Goal: Information Seeking & Learning: Learn about a topic

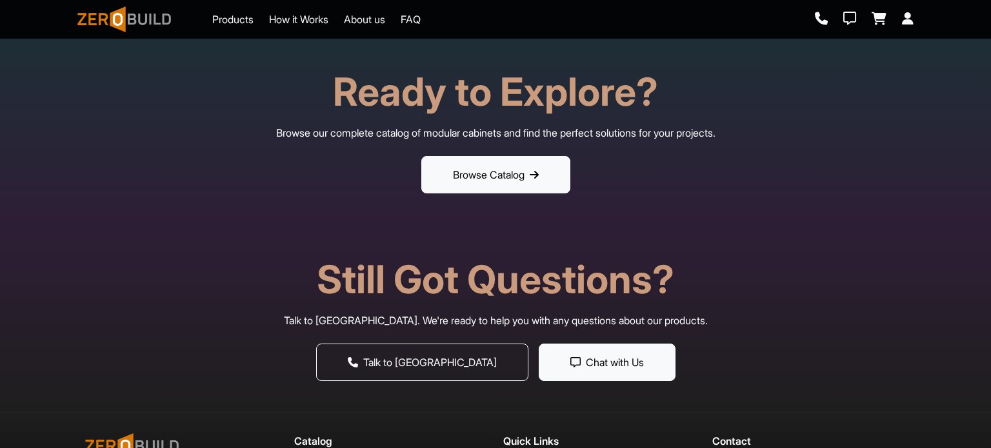
scroll to position [4519, 0]
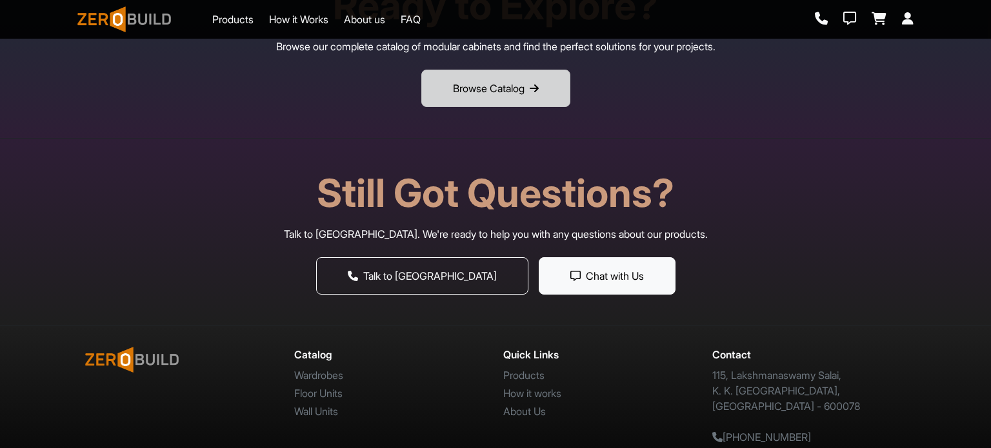
click at [437, 97] on button "Browse Catalog" at bounding box center [495, 88] width 149 height 37
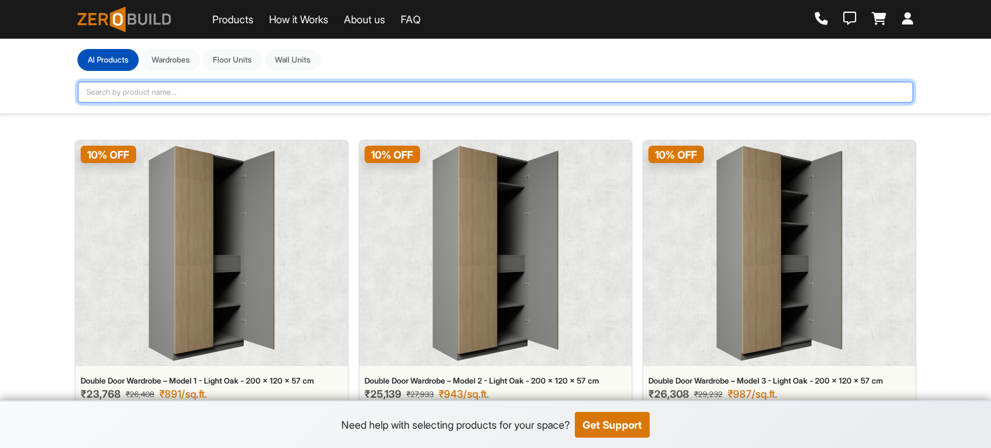
click at [199, 87] on input "text" at bounding box center [495, 92] width 836 height 22
type input "ki"
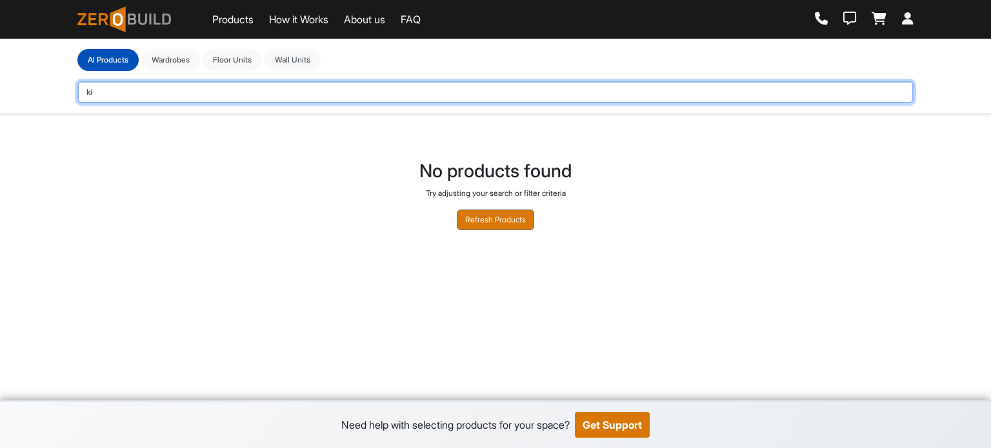
click at [199, 90] on input "ki" at bounding box center [495, 92] width 836 height 22
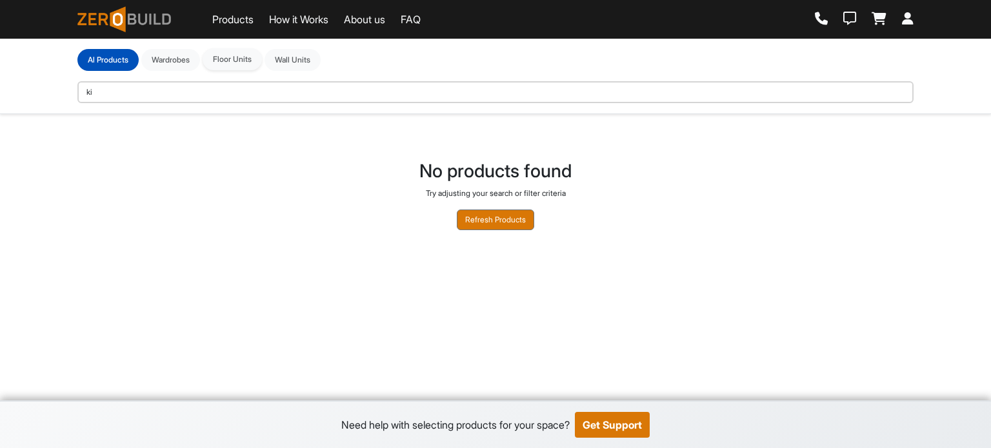
click at [244, 55] on button "Floor Units" at bounding box center [232, 59] width 59 height 22
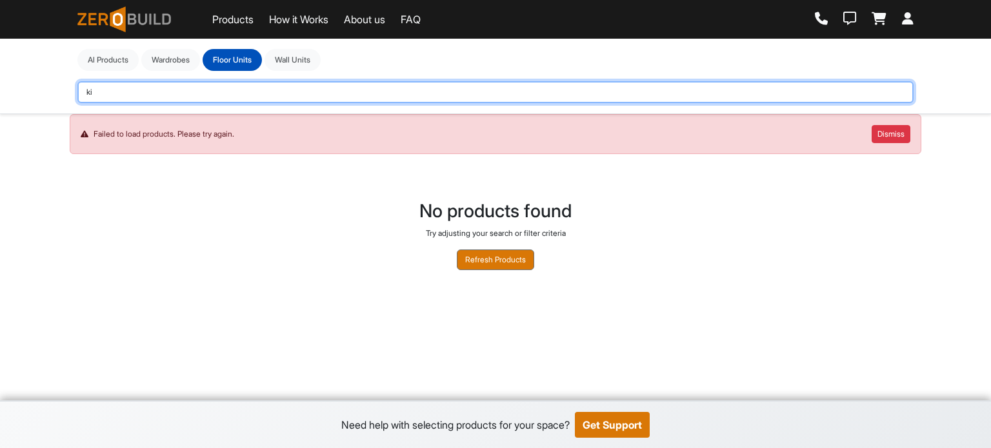
click at [135, 84] on input "ki" at bounding box center [495, 92] width 836 height 22
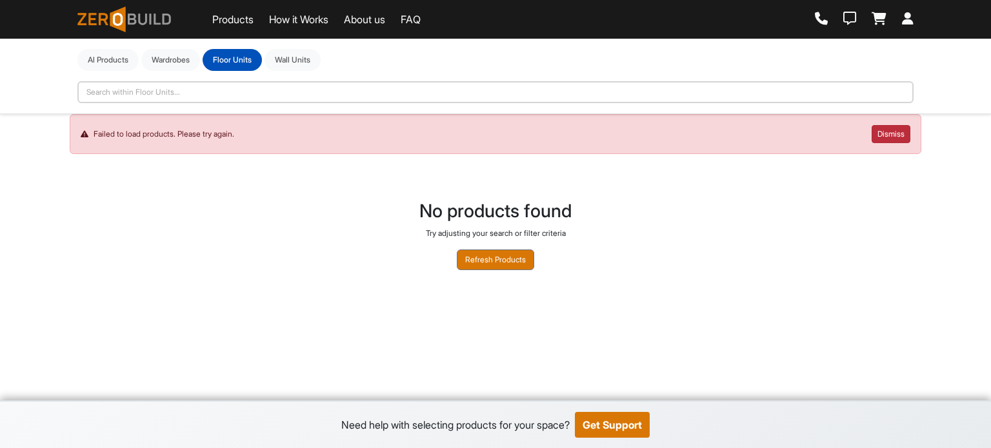
click at [899, 131] on button "Dismiss" at bounding box center [890, 134] width 39 height 18
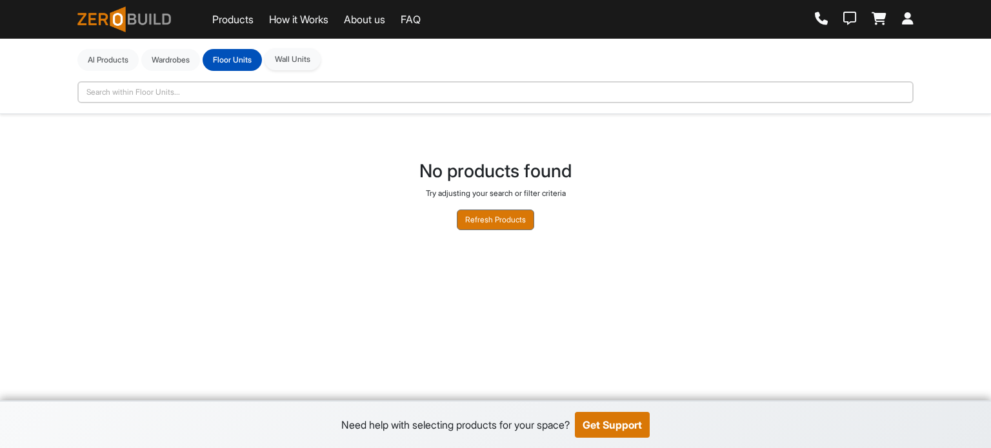
click at [285, 57] on button "Wall Units" at bounding box center [292, 59] width 56 height 22
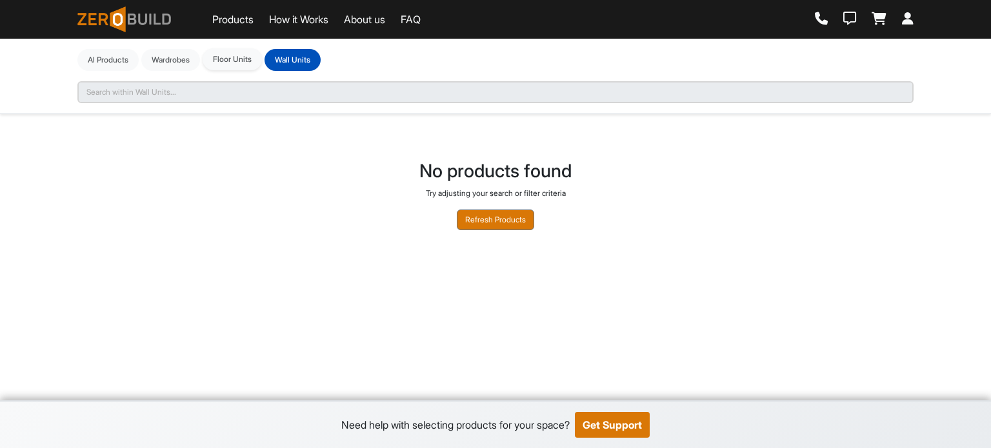
click at [231, 59] on button "Floor Units" at bounding box center [232, 59] width 59 height 22
click at [108, 55] on button "Al Products" at bounding box center [107, 59] width 61 height 22
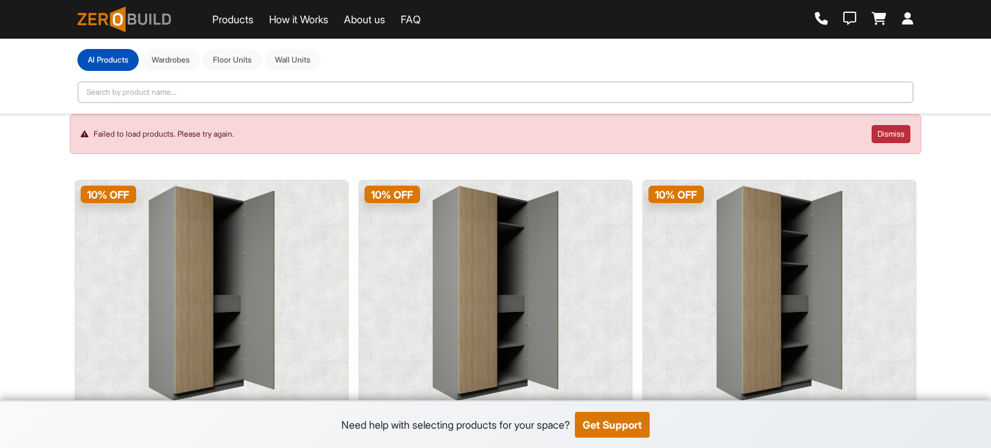
click at [885, 132] on button "Dismiss" at bounding box center [890, 134] width 39 height 18
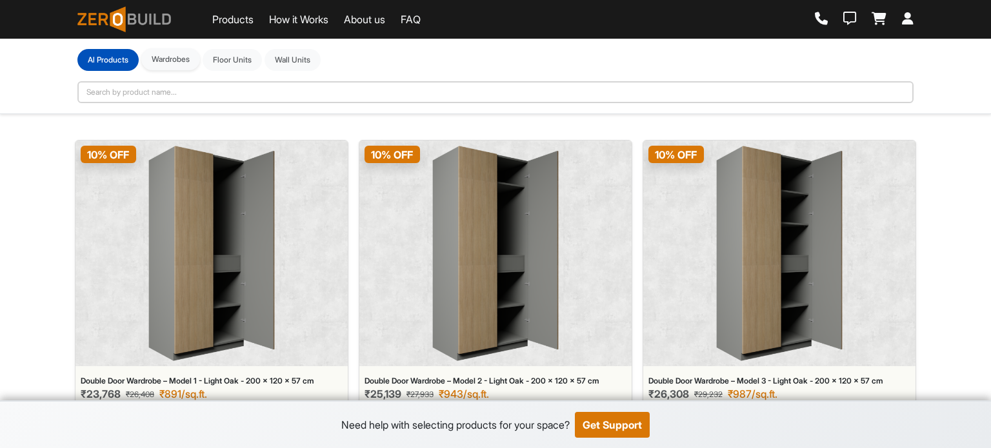
click at [178, 62] on button "Wardrobes" at bounding box center [170, 59] width 59 height 22
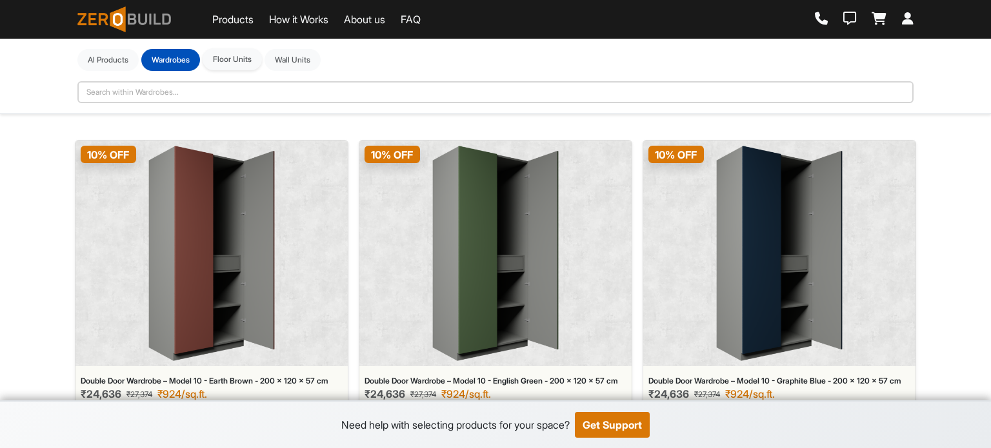
click at [238, 57] on button "Floor Units" at bounding box center [232, 59] width 59 height 22
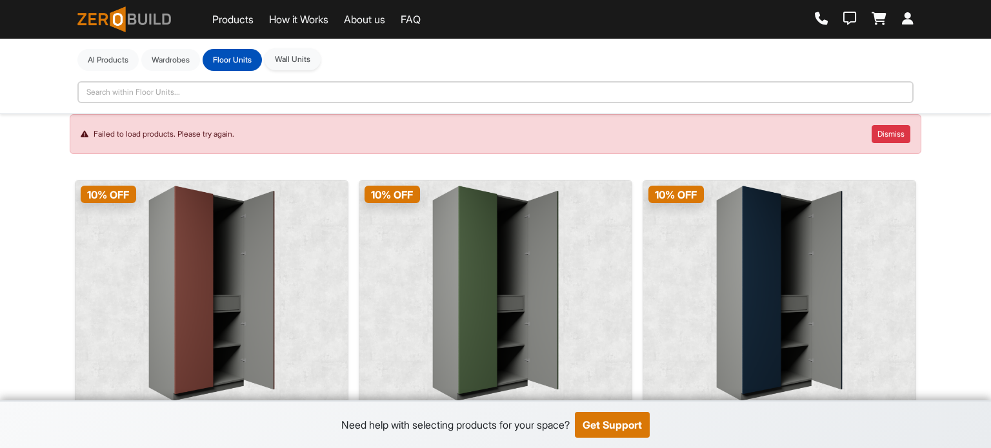
click at [296, 59] on button "Wall Units" at bounding box center [292, 59] width 56 height 22
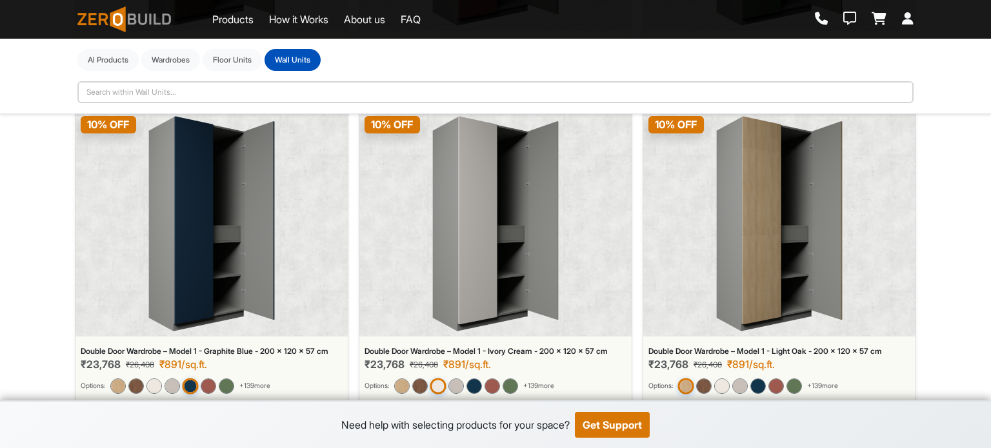
scroll to position [855, 0]
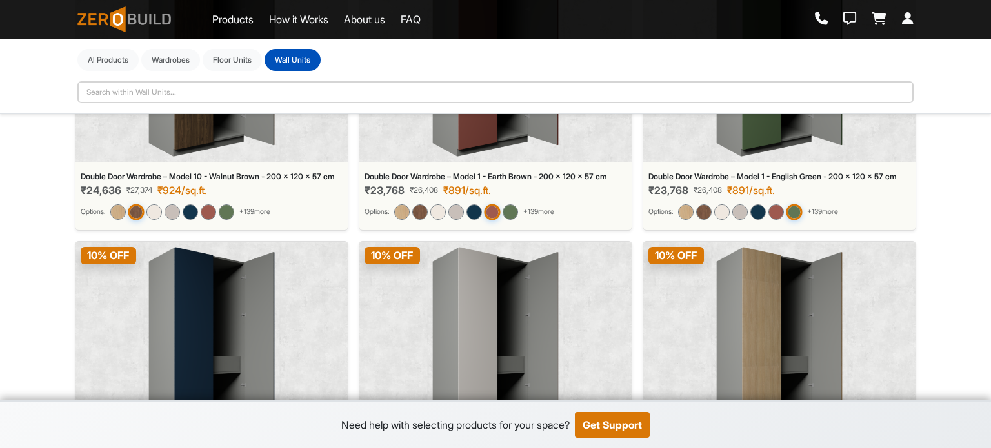
click at [230, 132] on img at bounding box center [211, 48] width 126 height 215
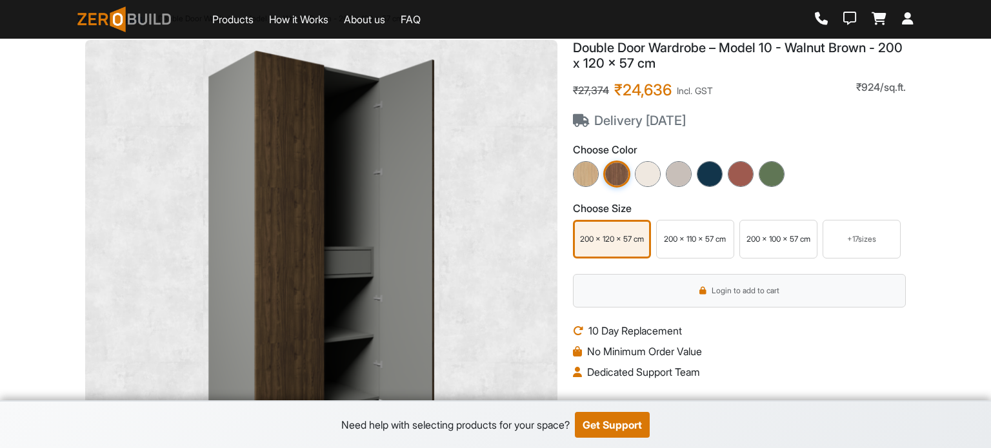
scroll to position [64, 0]
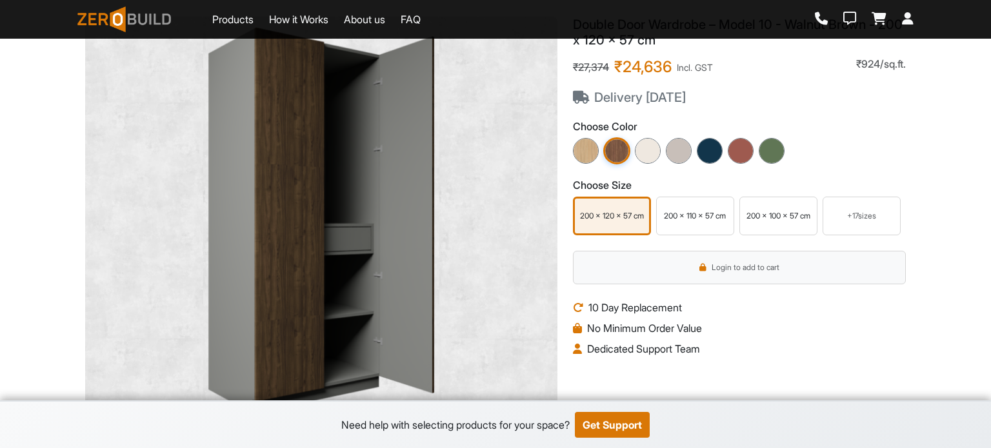
click at [619, 149] on img at bounding box center [616, 150] width 27 height 27
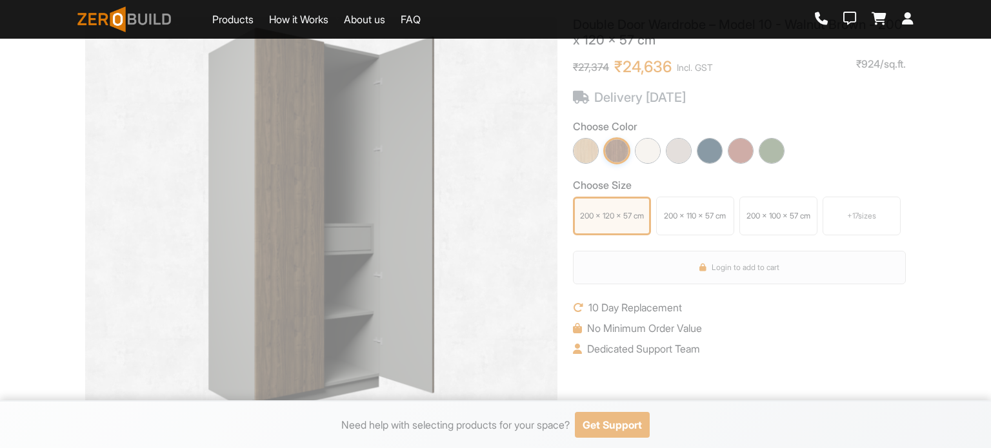
click at [615, 147] on img at bounding box center [616, 150] width 27 height 27
click at [645, 152] on img at bounding box center [647, 151] width 28 height 28
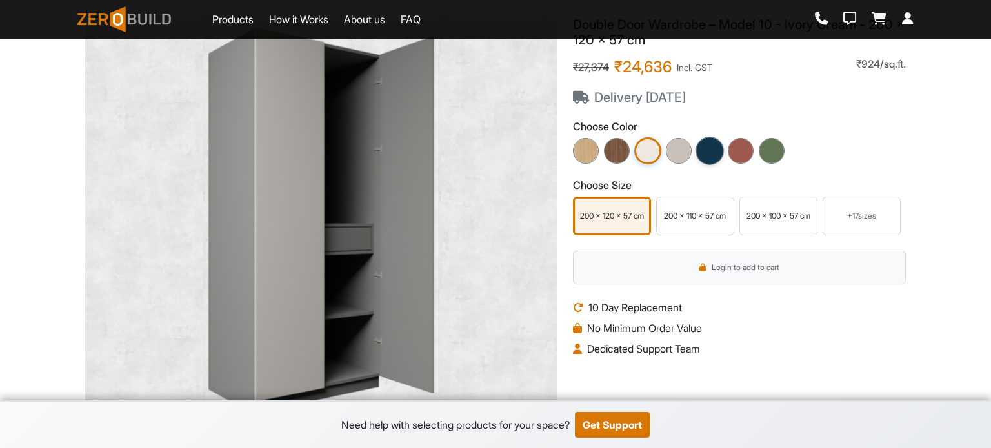
click at [703, 151] on img at bounding box center [709, 151] width 28 height 28
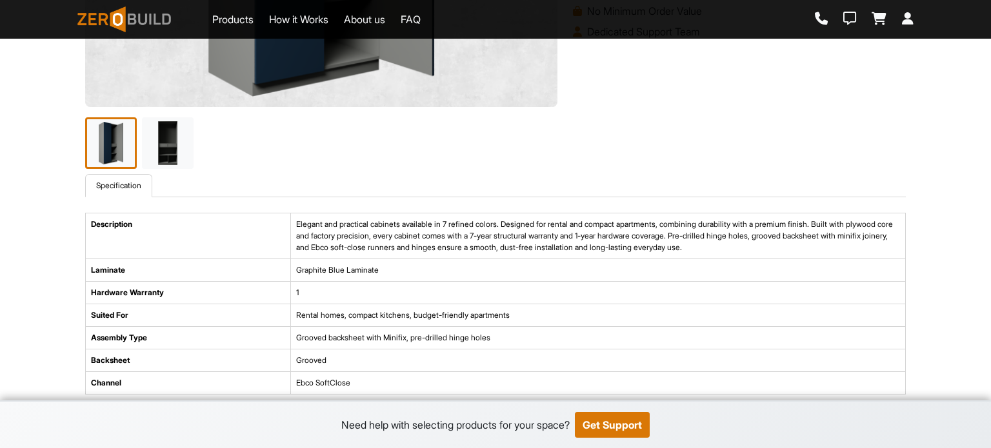
scroll to position [387, 0]
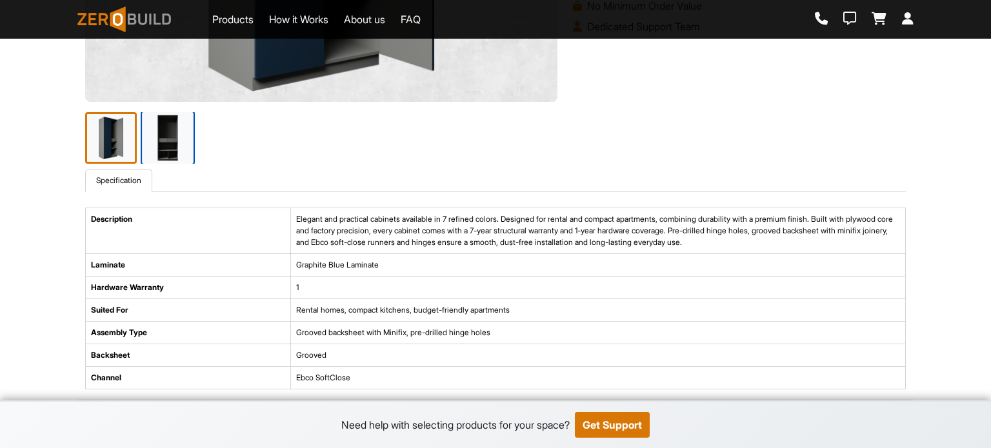
click at [168, 139] on img at bounding box center [168, 138] width 54 height 54
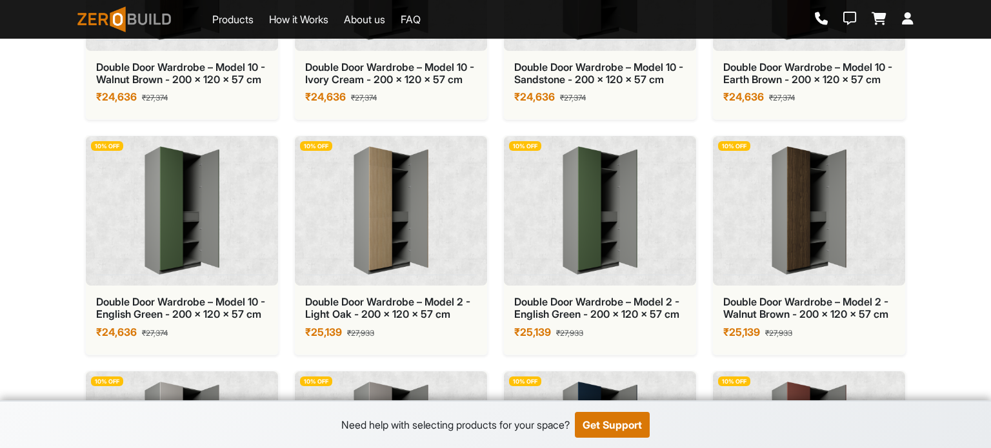
scroll to position [1548, 0]
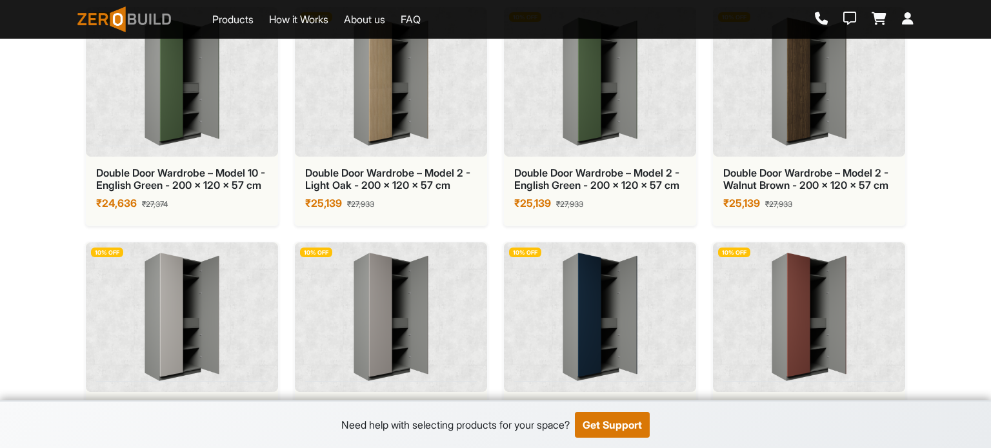
click at [397, 118] on img at bounding box center [391, 81] width 172 height 129
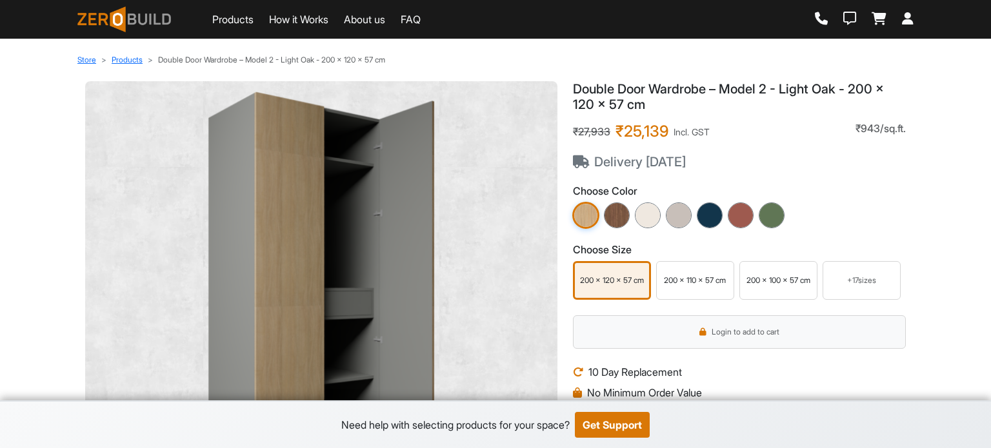
click at [689, 278] on div "200 x 110 x 57 cm" at bounding box center [695, 281] width 72 height 12
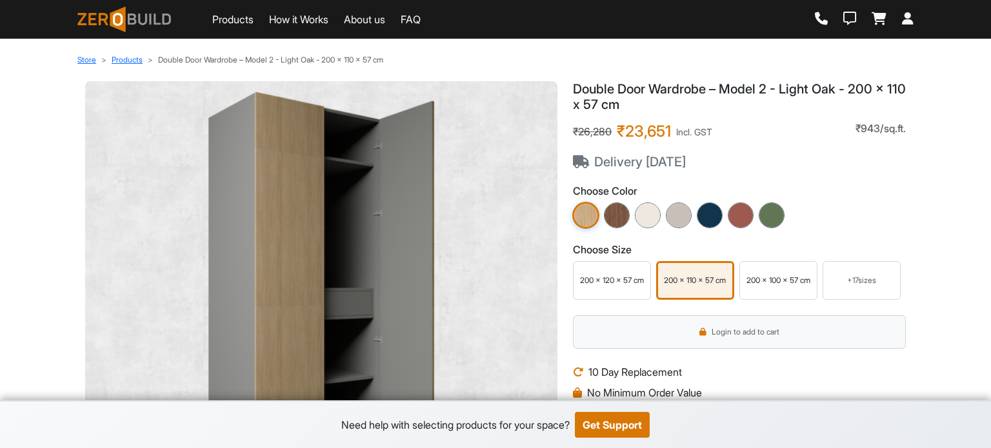
click at [771, 277] on div "200 x 100 x 57 cm" at bounding box center [778, 281] width 72 height 12
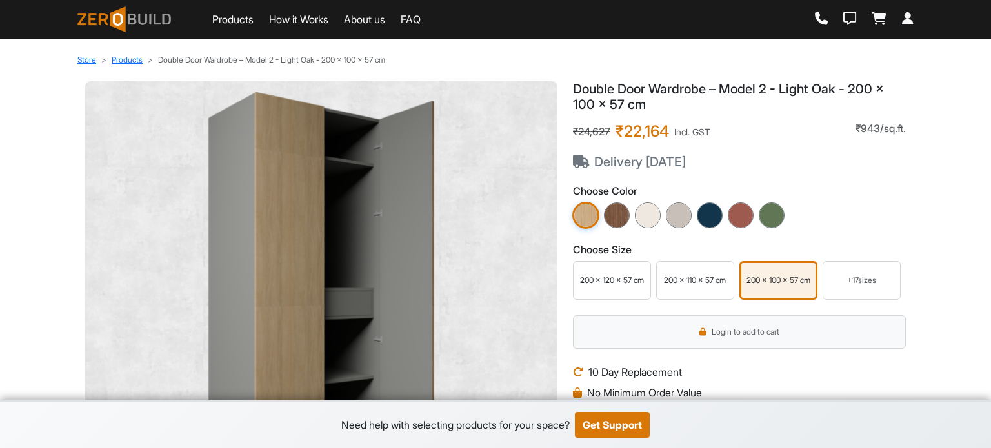
click at [284, 18] on link "How it Works" at bounding box center [298, 19] width 59 height 15
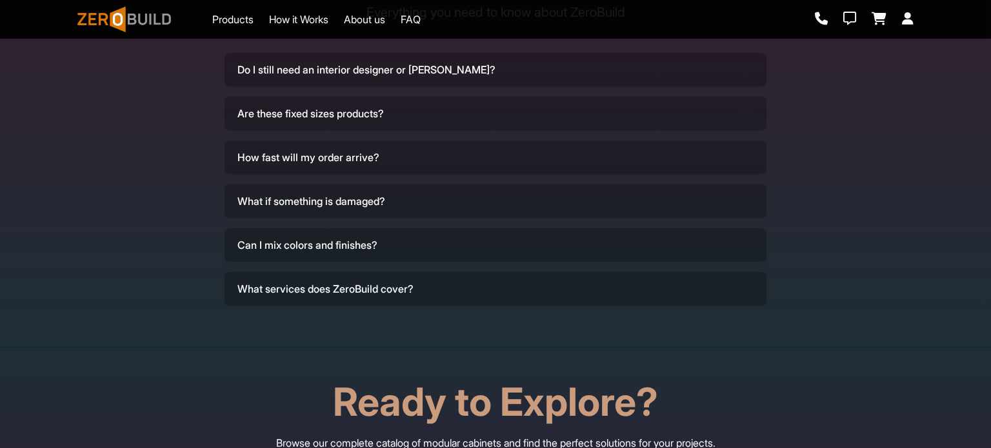
scroll to position [4252, 0]
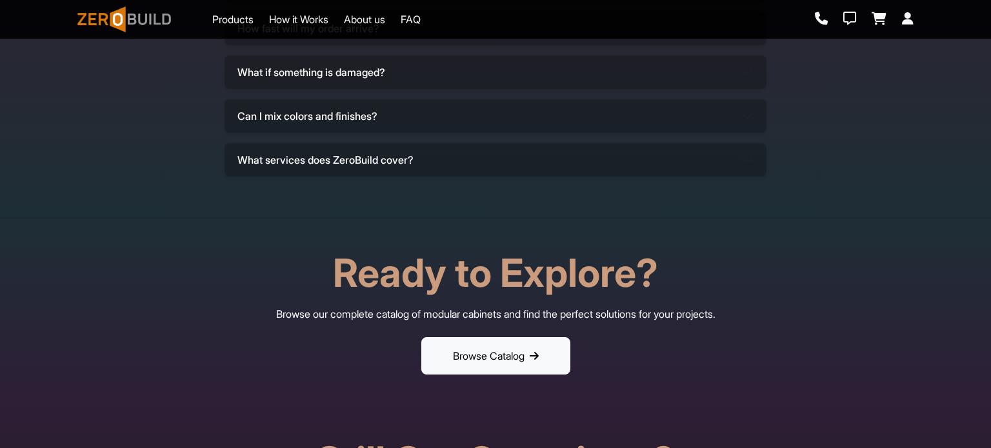
click at [394, 159] on button "What services does ZeroBuild cover?" at bounding box center [495, 160] width 542 height 34
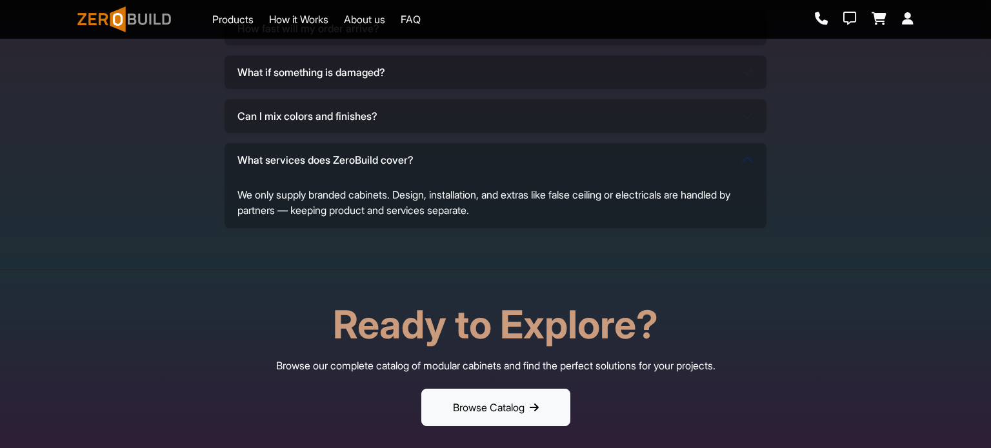
click at [394, 159] on button "What services does ZeroBuild cover?" at bounding box center [495, 160] width 542 height 34
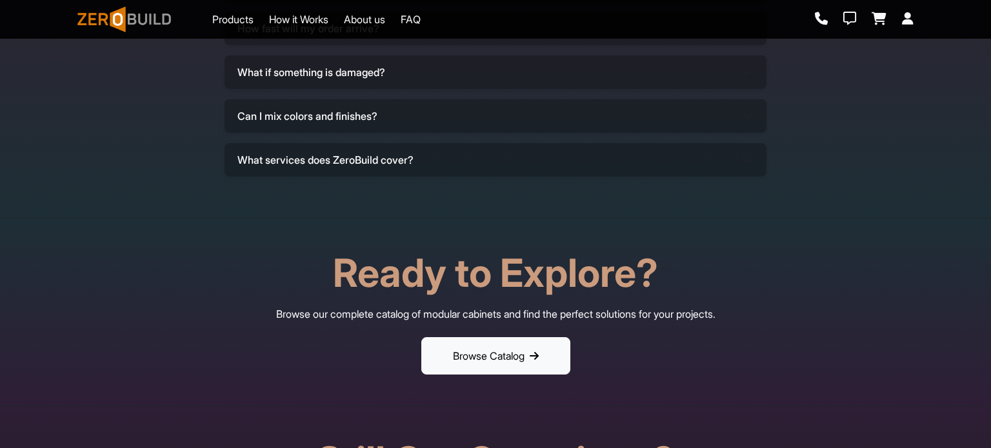
click at [402, 109] on button "Can I mix colors and finishes?" at bounding box center [495, 116] width 542 height 34
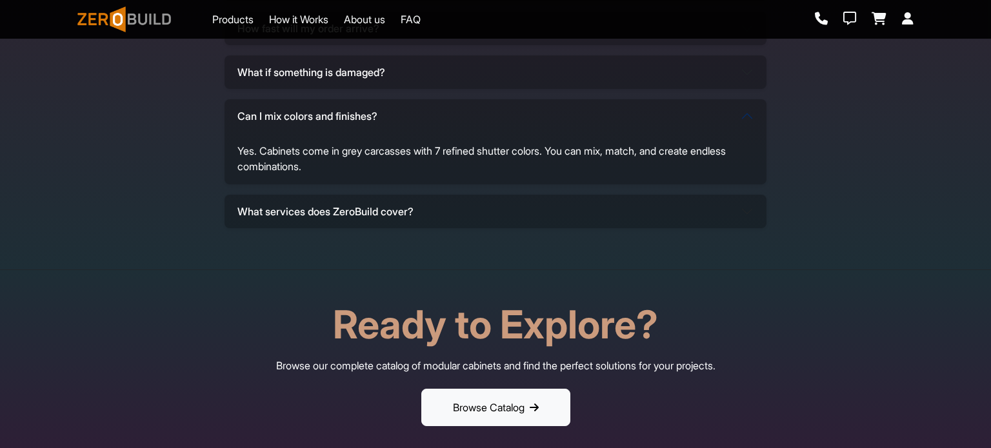
click at [402, 109] on button "Can I mix colors and finishes?" at bounding box center [495, 116] width 542 height 34
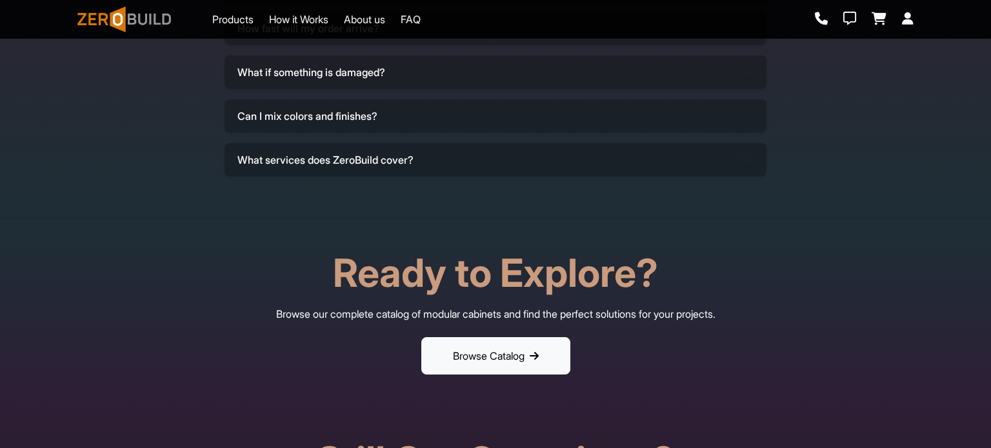
click at [402, 68] on button "What if something is damaged?" at bounding box center [495, 72] width 542 height 34
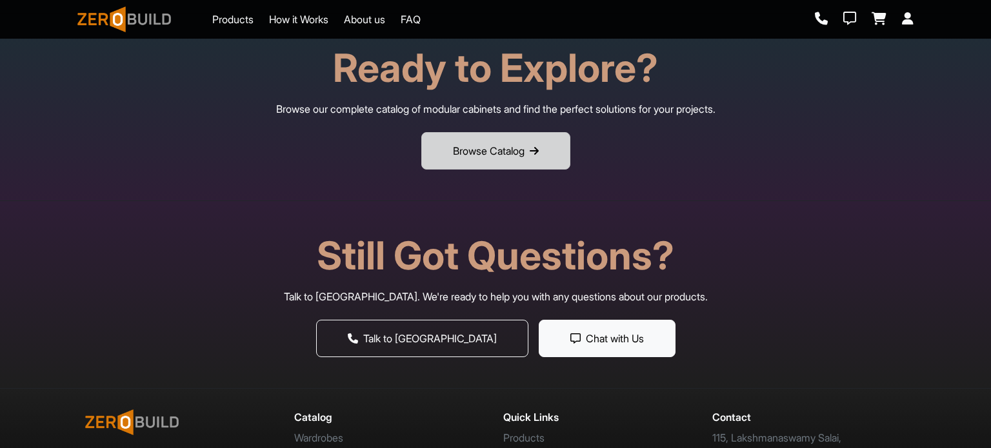
scroll to position [4510, 0]
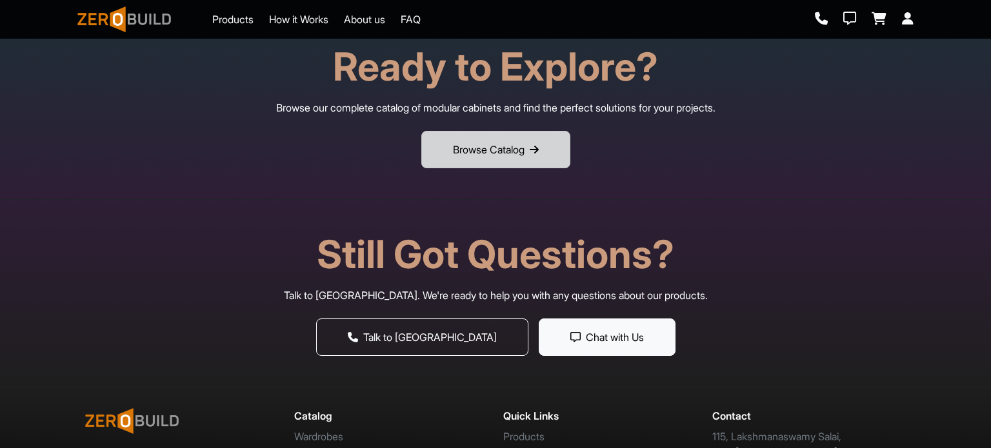
click at [462, 155] on button "Browse Catalog" at bounding box center [495, 149] width 149 height 37
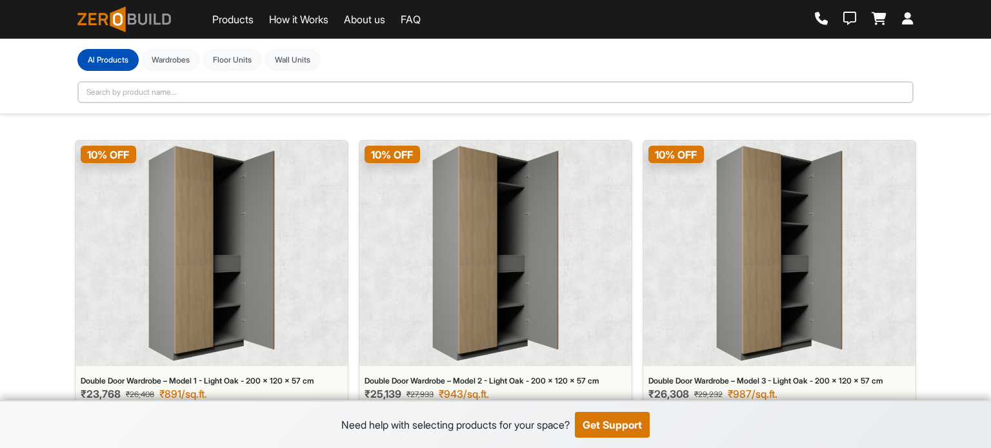
click at [243, 172] on img at bounding box center [211, 253] width 126 height 215
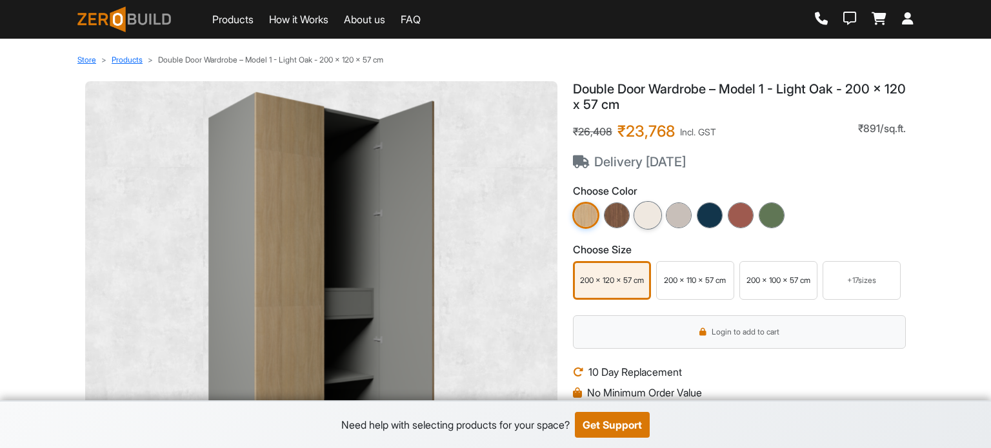
click at [649, 216] on img at bounding box center [647, 215] width 28 height 28
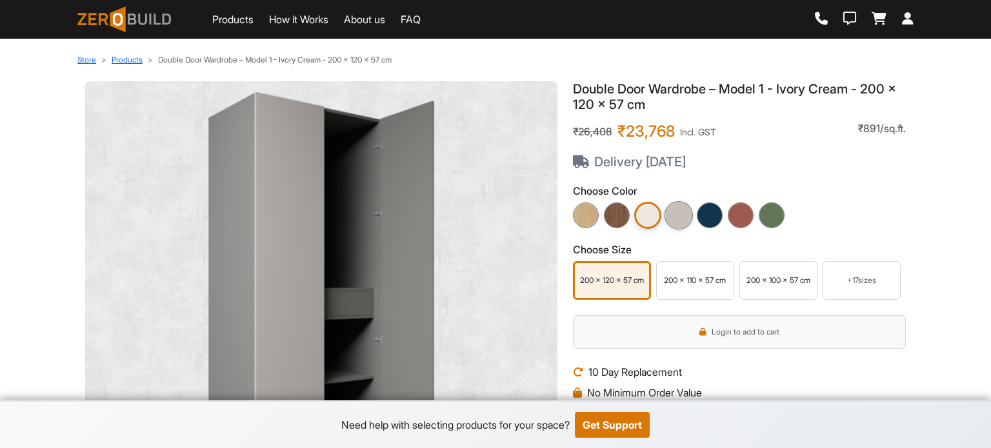
click at [675, 214] on img at bounding box center [678, 215] width 28 height 28
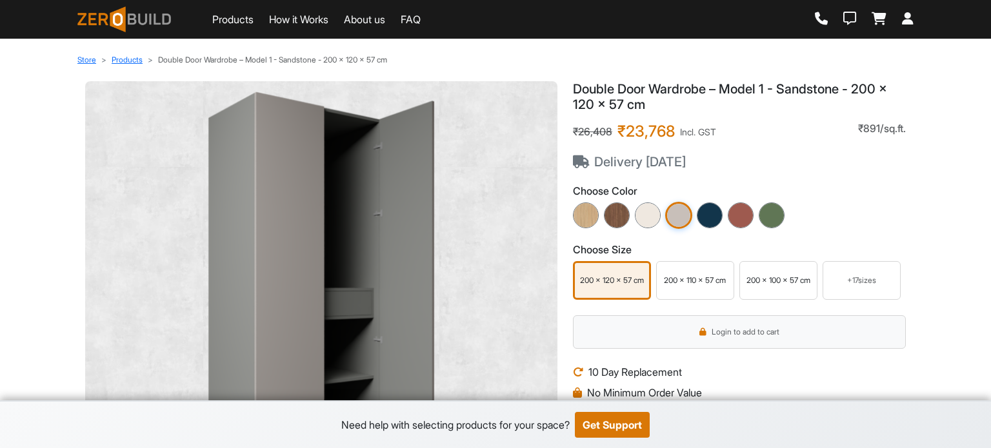
click at [217, 22] on link "Products" at bounding box center [232, 19] width 41 height 15
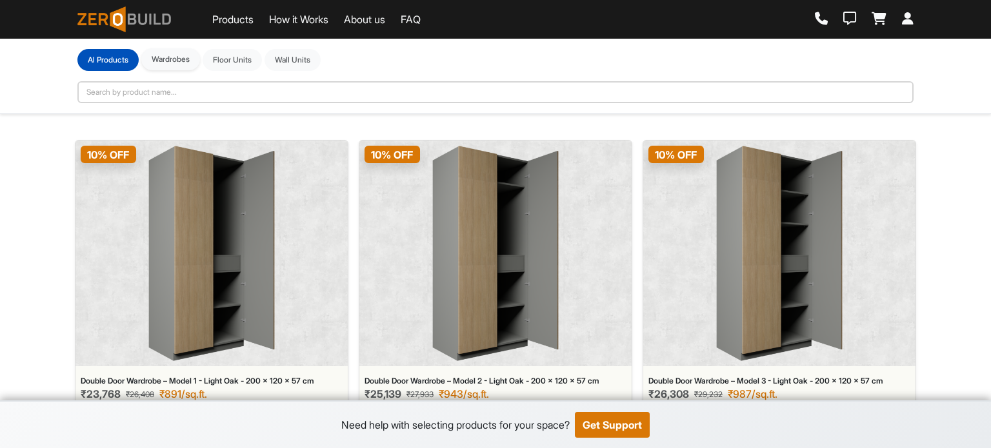
click at [160, 58] on button "Wardrobes" at bounding box center [170, 59] width 59 height 22
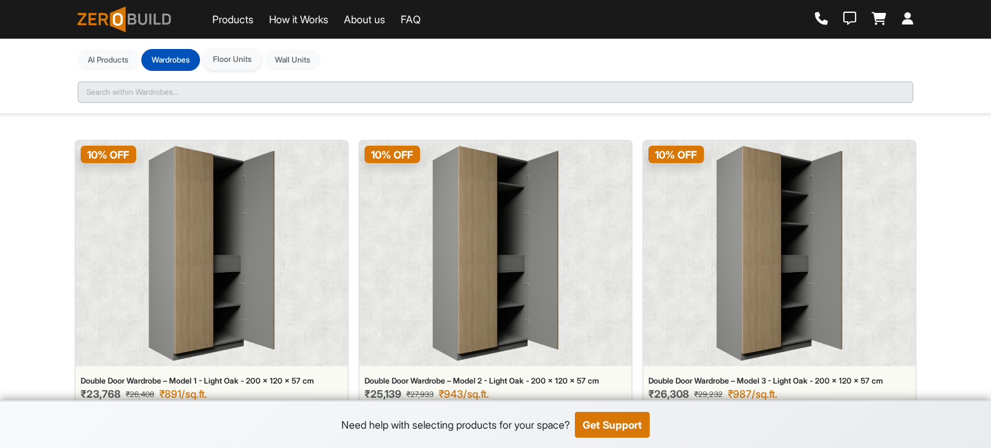
click at [232, 61] on button "Floor Units" at bounding box center [232, 59] width 59 height 22
click at [281, 61] on button "Wall Units" at bounding box center [292, 59] width 56 height 22
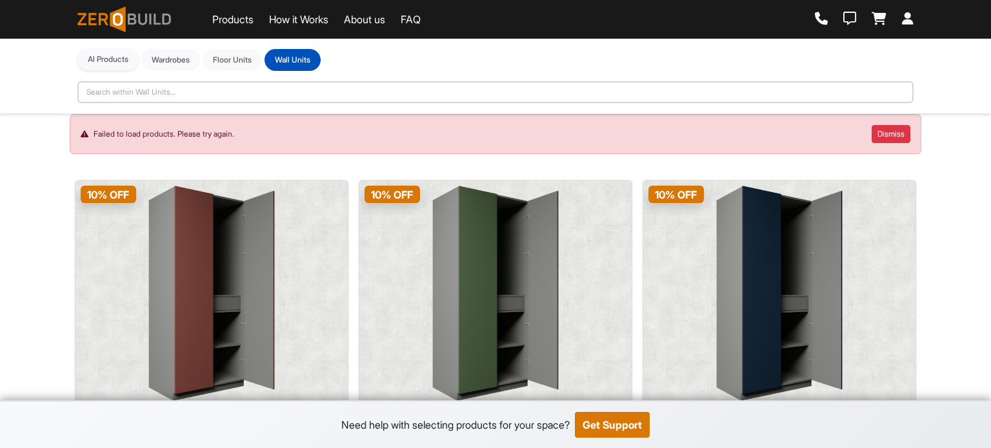
click at [114, 55] on button "Al Products" at bounding box center [107, 59] width 61 height 22
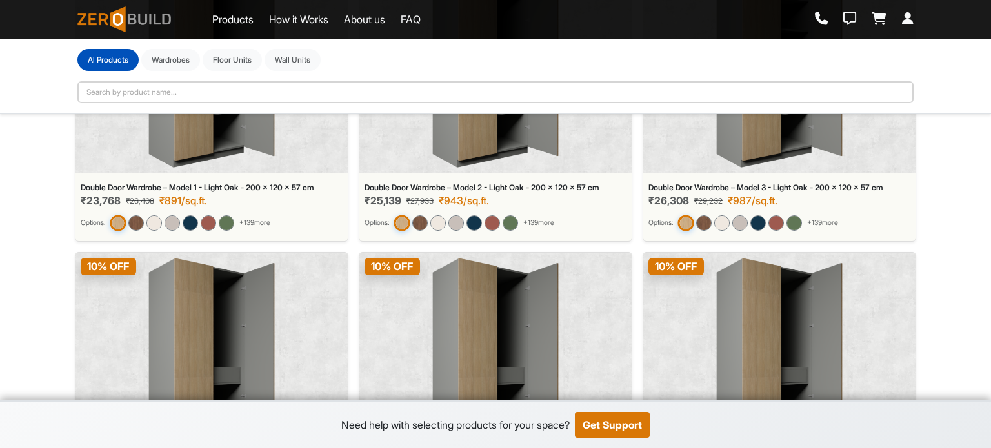
scroll to position [451, 0]
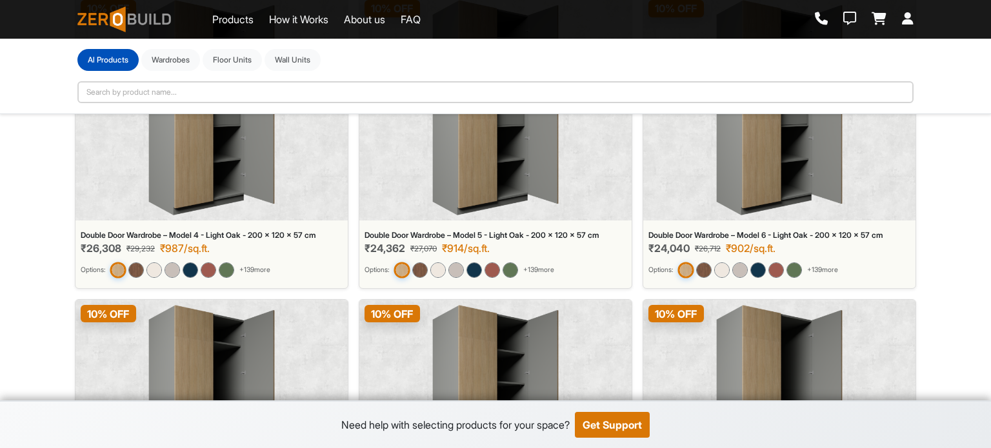
click at [184, 177] on img at bounding box center [211, 107] width 126 height 215
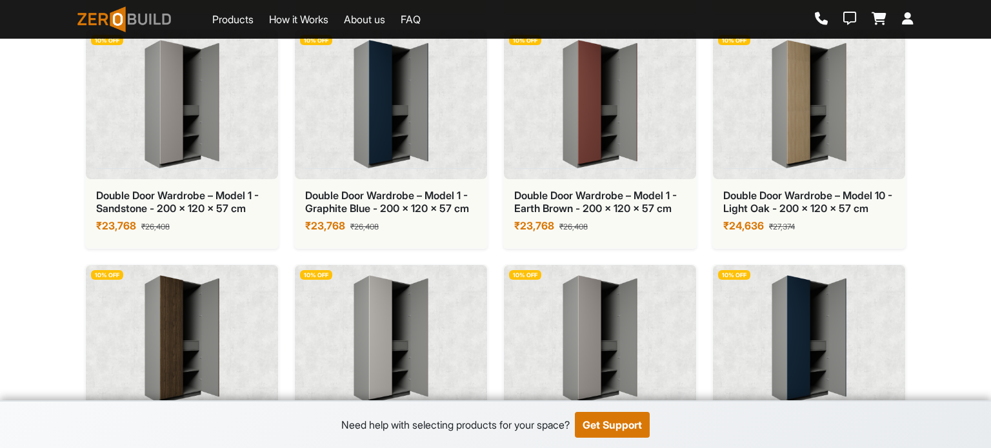
scroll to position [1057, 0]
